Goal: Transaction & Acquisition: Book appointment/travel/reservation

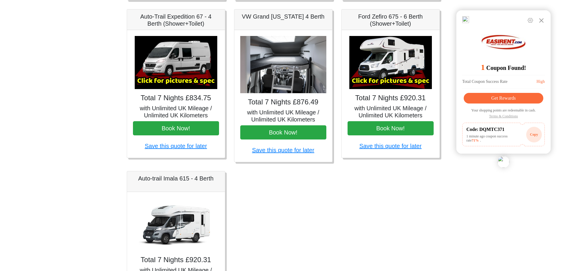
scroll to position [197, 0]
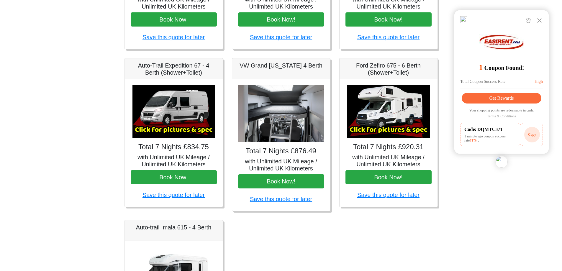
click at [171, 109] on img at bounding box center [173, 111] width 83 height 53
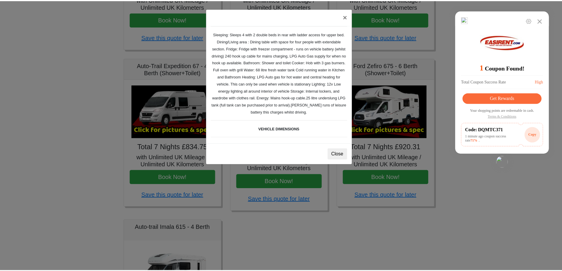
scroll to position [147, 0]
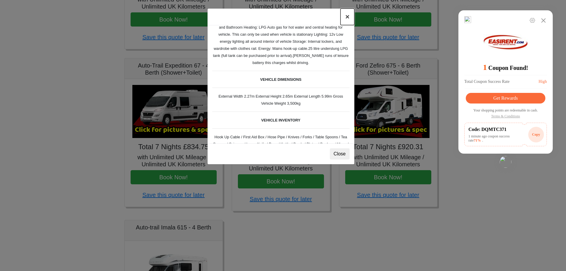
click at [349, 19] on button "×" at bounding box center [348, 17] width 14 height 17
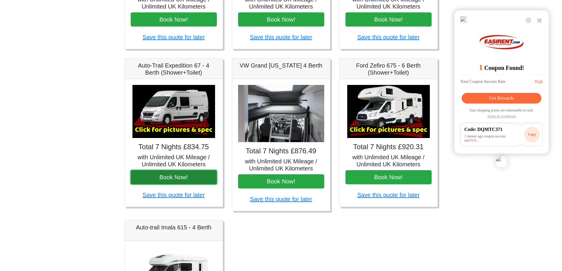
click at [176, 176] on button "Book Now!" at bounding box center [174, 177] width 86 height 14
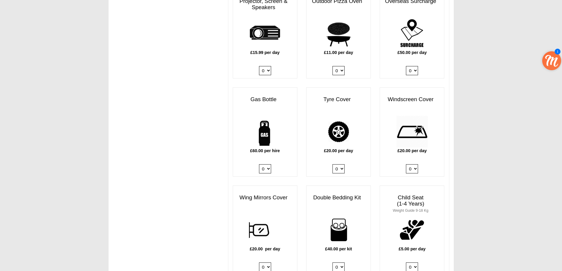
scroll to position [393, 0]
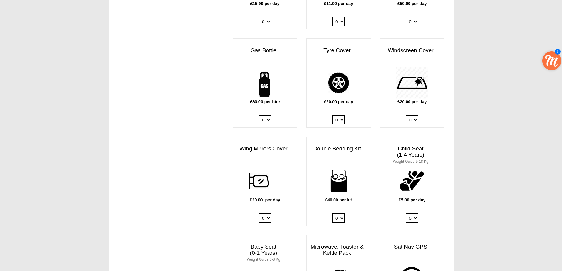
click at [268, 115] on select "0 1" at bounding box center [265, 119] width 12 height 9
select select "Gas Bottle x QTY 1 @ 60.00 GBP per hire."
click at [259, 115] on select "0 1" at bounding box center [265, 119] width 12 height 9
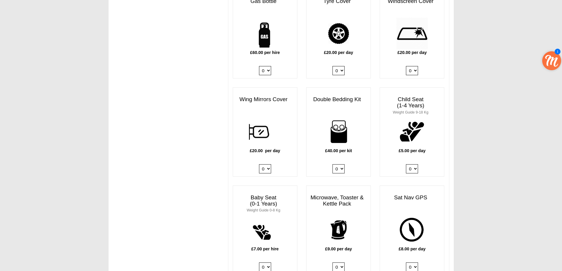
click at [342, 164] on select "0 1 2 3 4" at bounding box center [338, 168] width 12 height 9
select select "Double Bedding Kit x QTY 1 @ 40.00 GBP per kit."
click at [332, 164] on select "0 1 2 3 4" at bounding box center [338, 168] width 12 height 9
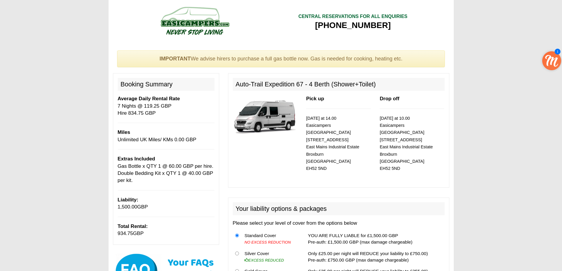
scroll to position [49, 0]
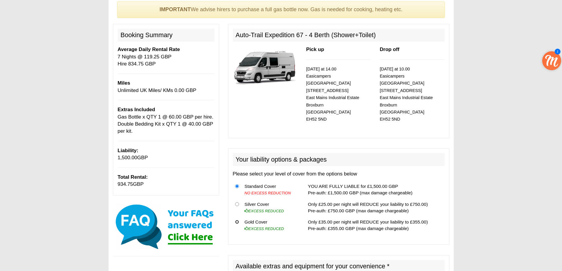
click at [239, 220] on input "radio" at bounding box center [237, 222] width 4 height 4
radio input "true"
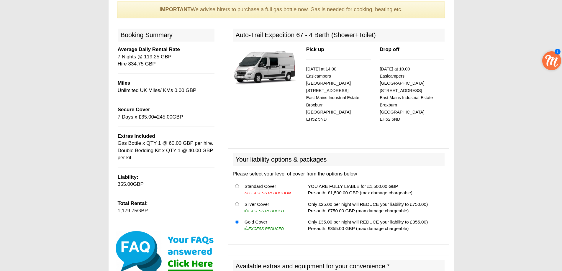
click at [270, 63] on img at bounding box center [265, 67] width 65 height 42
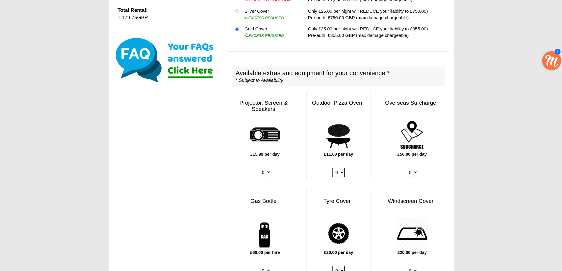
scroll to position [0, 0]
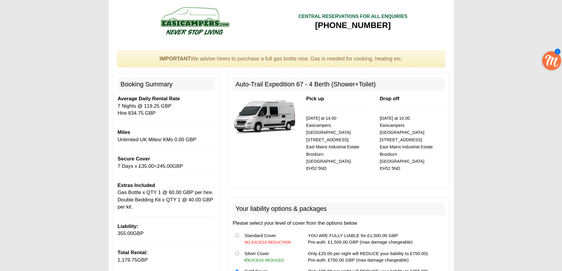
click at [257, 81] on h2 "Auto-Trail Expedition 67 - 4 Berth (Shower+Toilet)" at bounding box center [339, 84] width 212 height 13
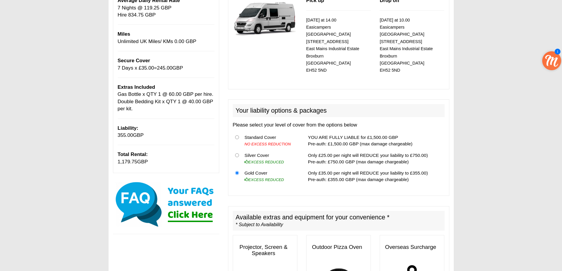
scroll to position [49, 0]
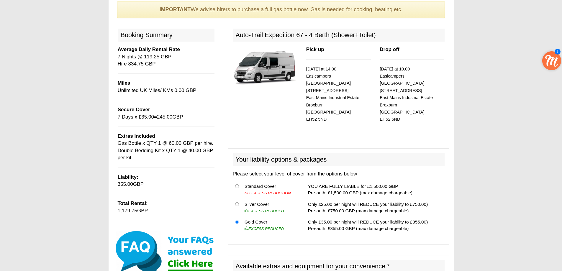
click at [254, 64] on img at bounding box center [265, 67] width 65 height 42
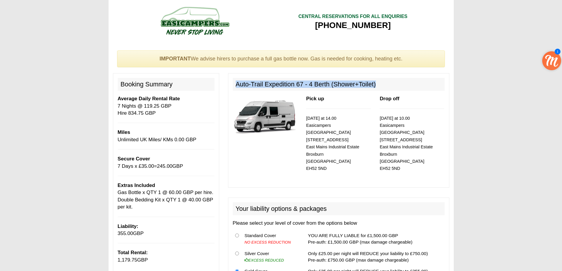
drag, startPoint x: 236, startPoint y: 83, endPoint x: 377, endPoint y: 81, distance: 140.3
click at [377, 81] on h2 "Auto-Trail Expedition 67 - 4 Berth (Shower+Toilet)" at bounding box center [339, 84] width 212 height 13
copy h2 "Auto-Trail Expedition 67 - 4 Berth (Shower+Toilet)"
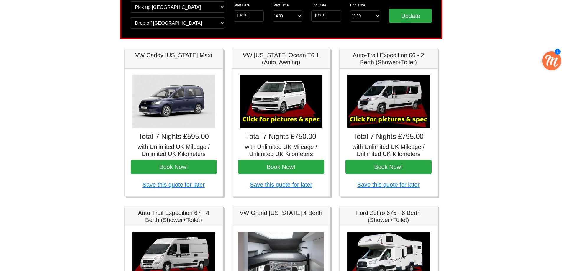
scroll to position [98, 0]
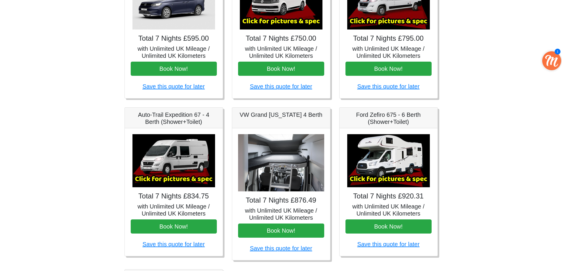
scroll to position [197, 0]
